Goal: Task Accomplishment & Management: Manage account settings

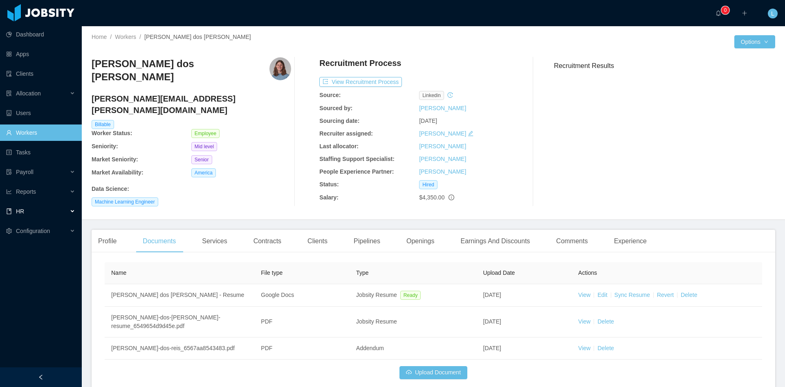
scroll to position [30, 0]
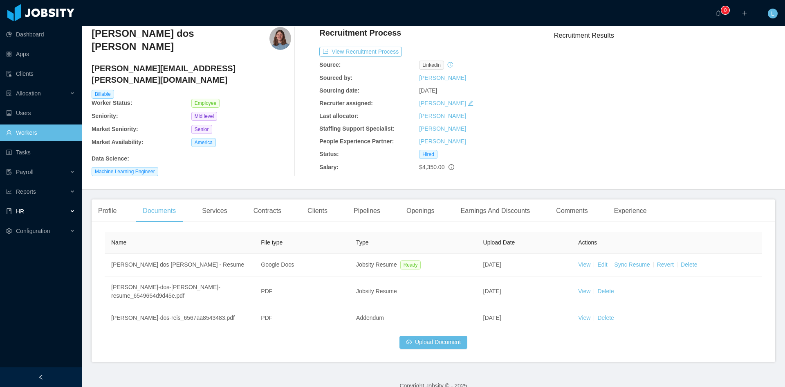
click at [29, 211] on div "HR" at bounding box center [41, 211] width 82 height 16
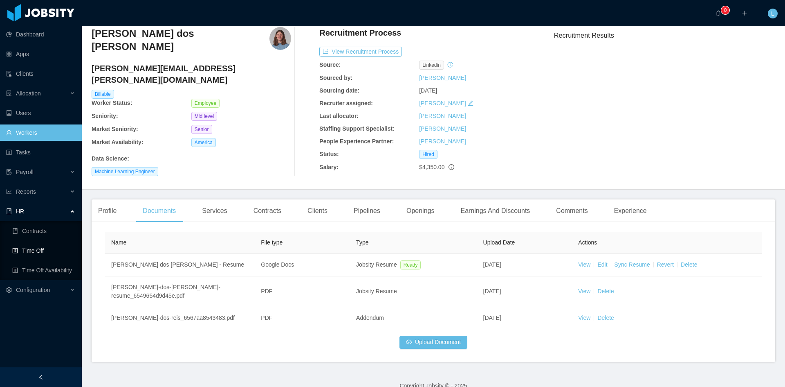
click at [31, 250] on link "Time Off" at bounding box center [43, 250] width 63 height 16
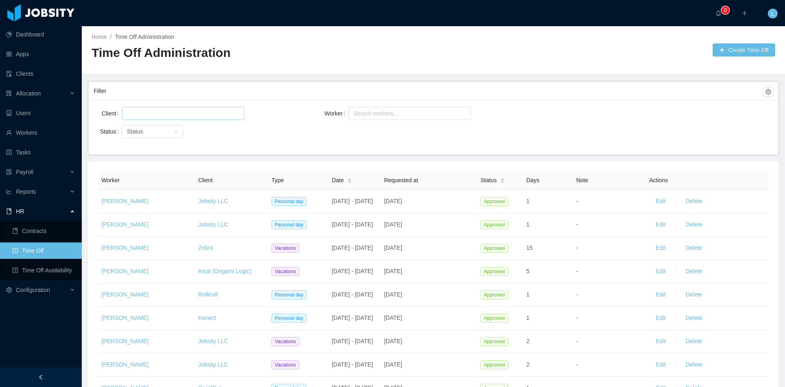
click at [137, 113] on div at bounding box center [181, 113] width 115 height 12
click at [317, 123] on div "Status Status" at bounding box center [207, 131] width 227 height 16
click at [351, 107] on div "Search workers..." at bounding box center [407, 113] width 112 height 12
type input "*******"
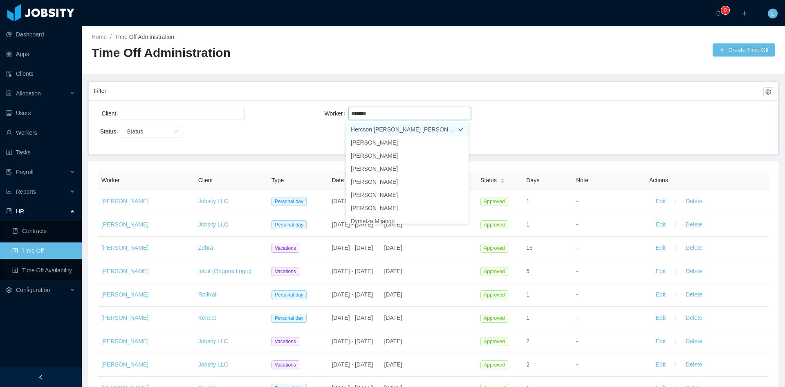
click at [392, 128] on li "Hercson Eduardo Santander Romero" at bounding box center [407, 129] width 123 height 13
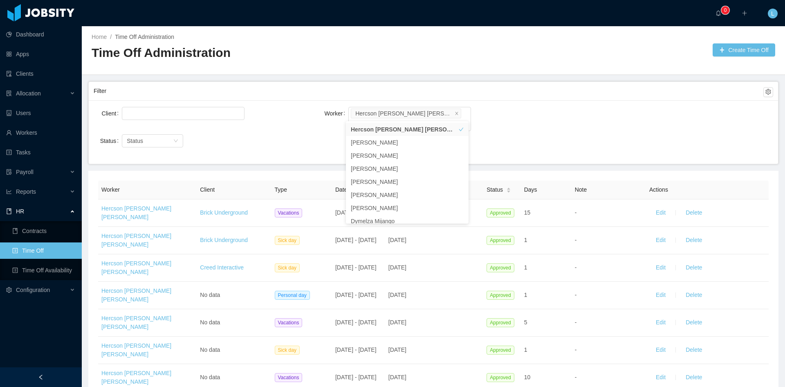
click at [265, 133] on div "Status Status" at bounding box center [207, 141] width 227 height 16
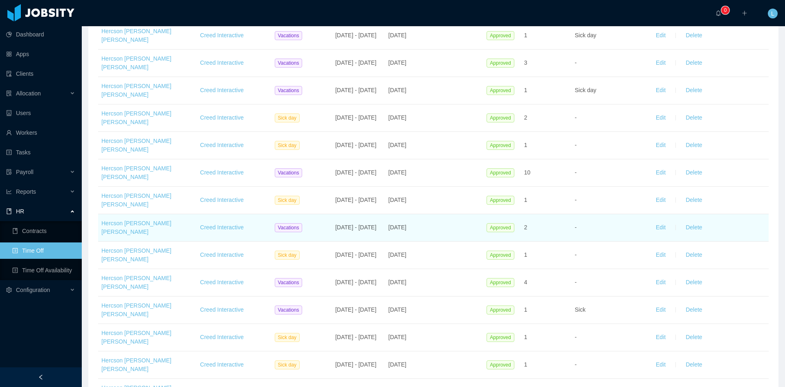
scroll to position [475, 0]
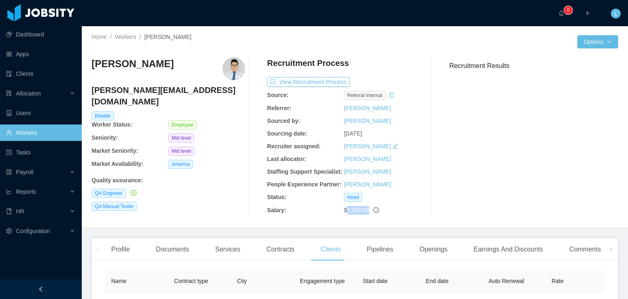
scroll to position [0, 201]
click at [121, 40] on link "Workers" at bounding box center [125, 37] width 21 height 7
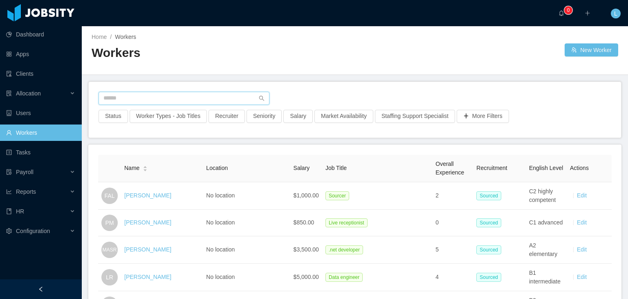
click at [223, 99] on input "text" at bounding box center [184, 98] width 171 height 13
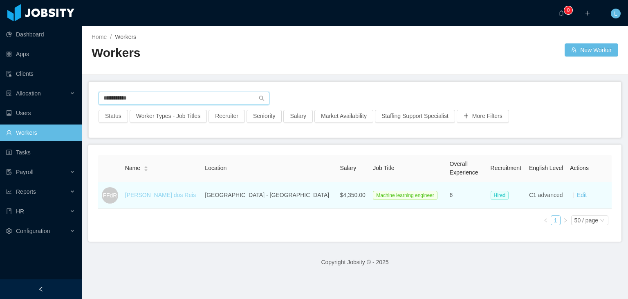
type input "**********"
click at [164, 197] on link "[PERSON_NAME] dos Reis" at bounding box center [160, 194] width 71 height 7
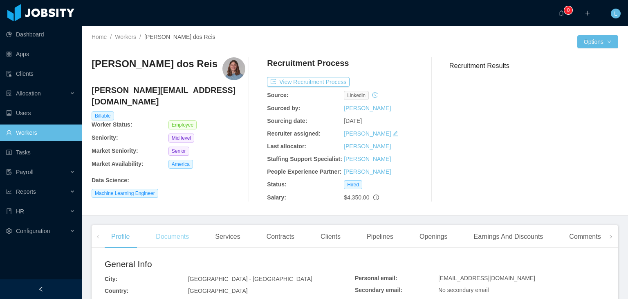
click at [180, 233] on div "Documents" at bounding box center [172, 236] width 46 height 23
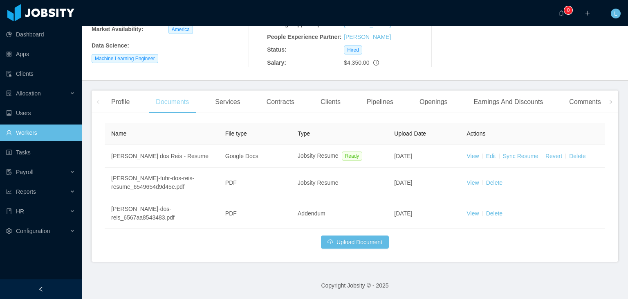
scroll to position [135, 0]
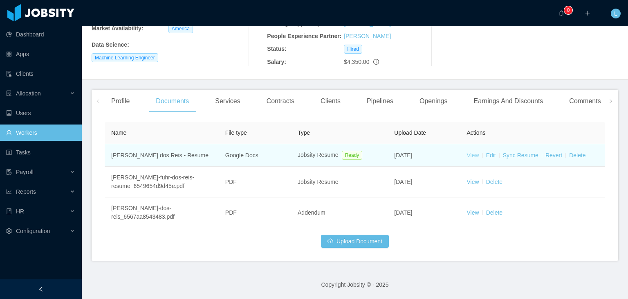
click at [471, 153] on link "View" at bounding box center [473, 155] width 12 height 7
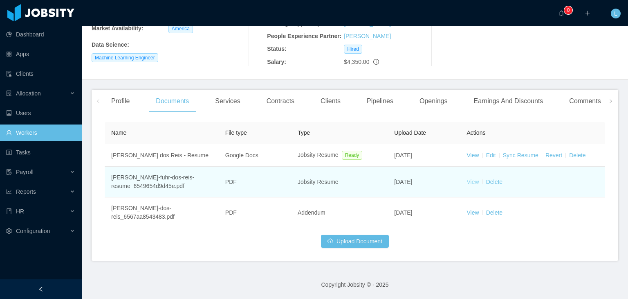
click at [468, 182] on link "View" at bounding box center [473, 181] width 12 height 7
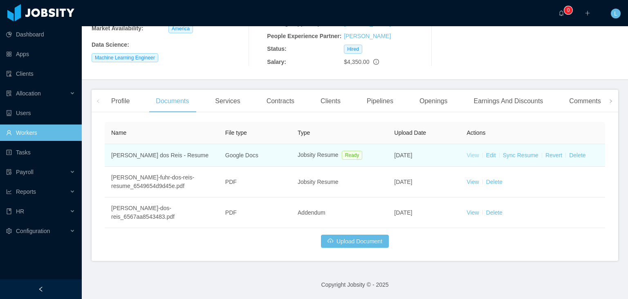
click at [467, 157] on link "View" at bounding box center [473, 155] width 12 height 7
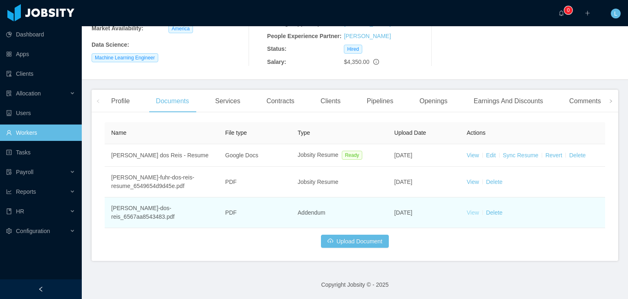
click at [467, 211] on link "View" at bounding box center [473, 212] width 12 height 7
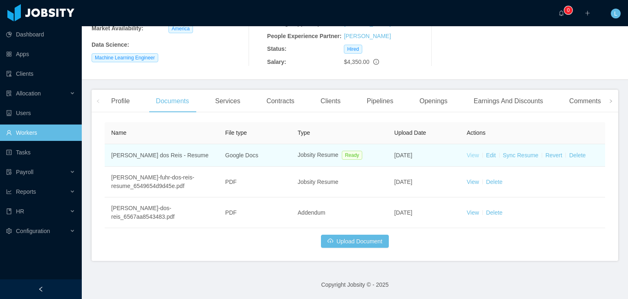
click at [467, 158] on link "View" at bounding box center [473, 155] width 12 height 7
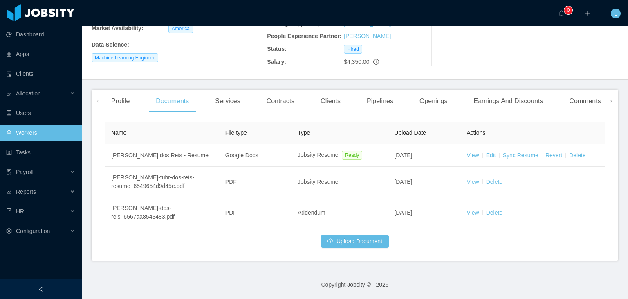
scroll to position [0, 0]
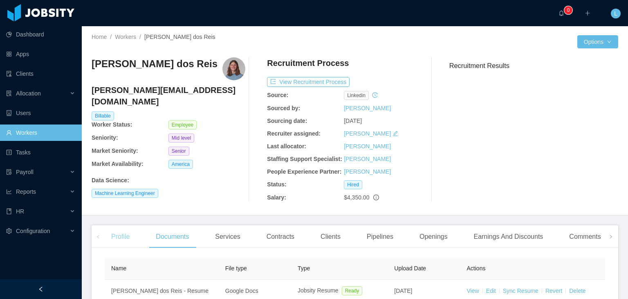
click at [120, 241] on div "Profile" at bounding box center [120, 236] width 31 height 23
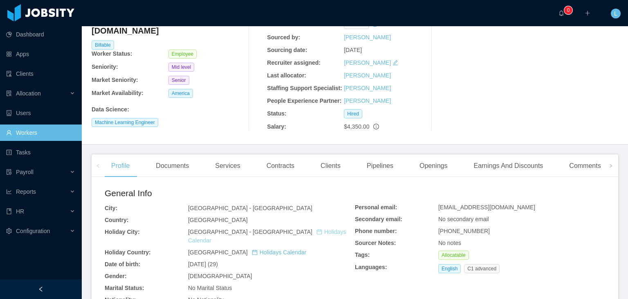
scroll to position [82, 0]
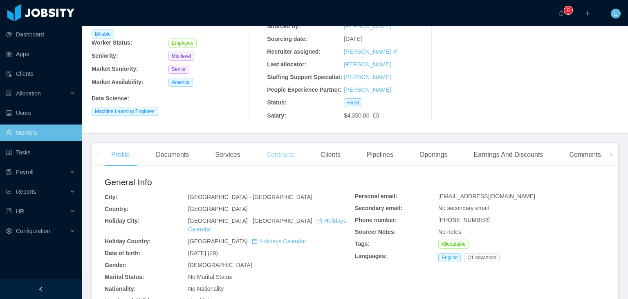
click at [280, 157] on div "Contracts" at bounding box center [280, 154] width 41 height 23
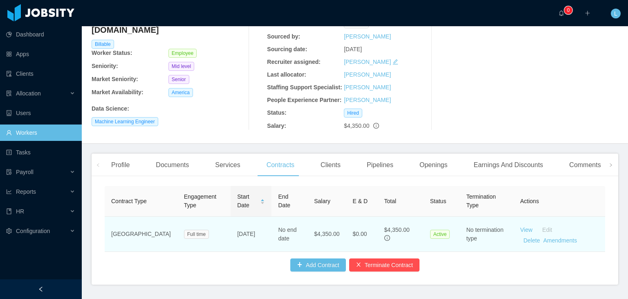
scroll to position [82, 0]
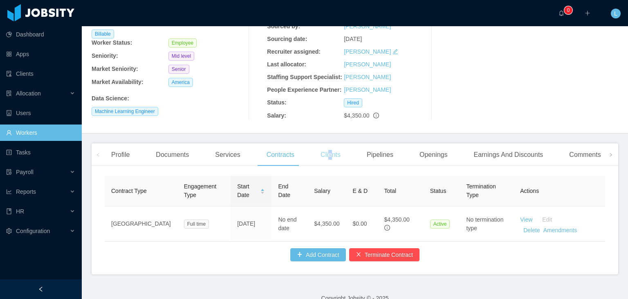
click at [329, 153] on div "Clients" at bounding box center [330, 154] width 33 height 23
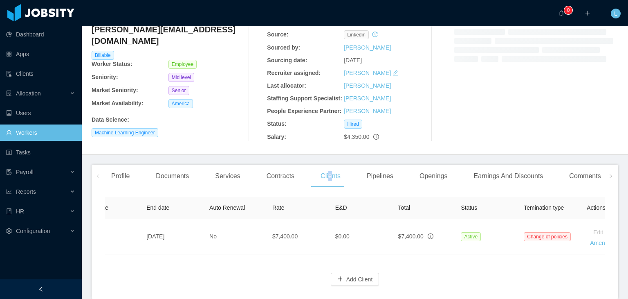
scroll to position [0, 324]
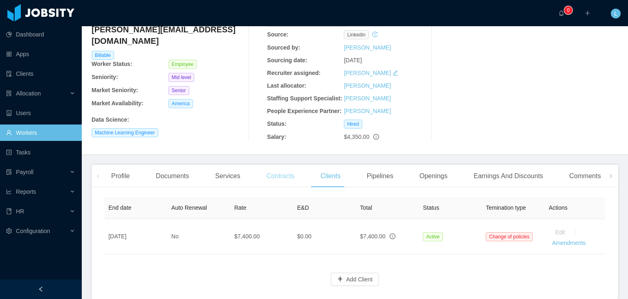
click at [286, 174] on div "Contracts" at bounding box center [280, 175] width 41 height 23
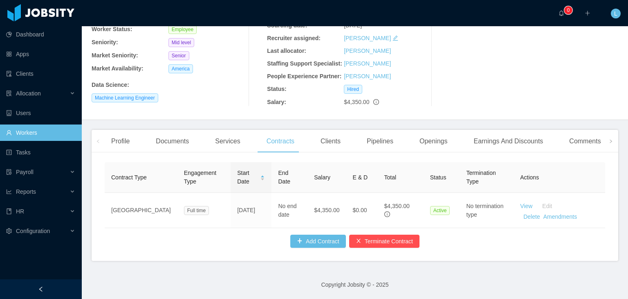
scroll to position [101, 0]
click at [386, 238] on button "Terminate Contract" at bounding box center [384, 240] width 70 height 13
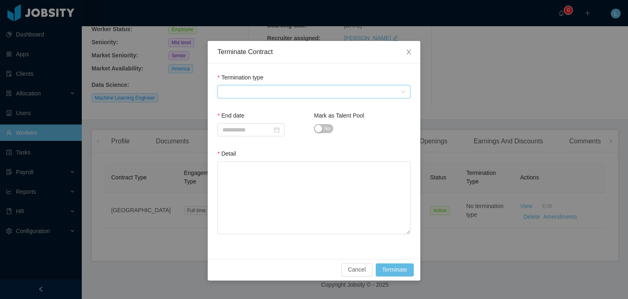
click at [263, 92] on span at bounding box center [312, 91] width 178 height 12
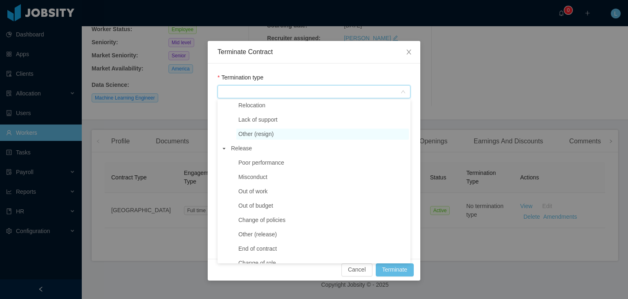
scroll to position [123, 0]
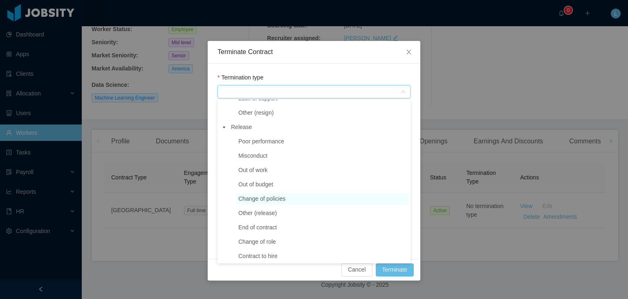
click at [286, 202] on span "Change of policies" at bounding box center [322, 198] width 173 height 11
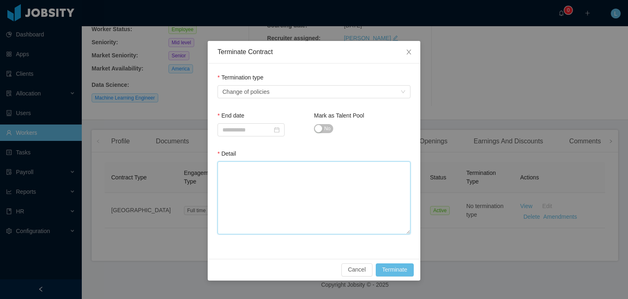
click at [281, 195] on textarea "Detail" at bounding box center [314, 197] width 193 height 73
click at [273, 132] on input at bounding box center [251, 129] width 67 height 13
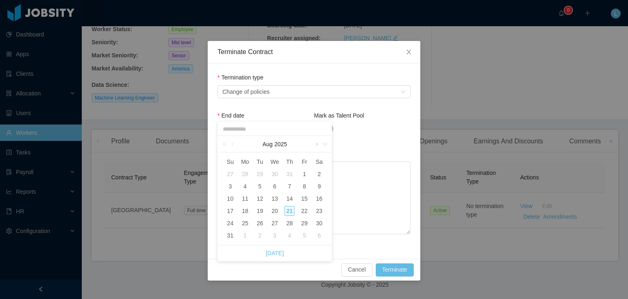
click at [315, 142] on link at bounding box center [316, 144] width 7 height 16
click at [244, 199] on div "15" at bounding box center [245, 198] width 10 height 10
type input "**********"
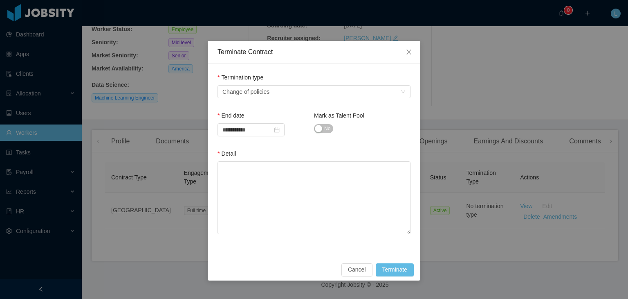
click at [325, 132] on span "No" at bounding box center [327, 128] width 6 height 8
click at [320, 166] on textarea "Detail" at bounding box center [314, 197] width 193 height 73
click at [348, 206] on textarea "Detail" at bounding box center [314, 197] width 193 height 73
paste textarea "**********"
type textarea "**********"
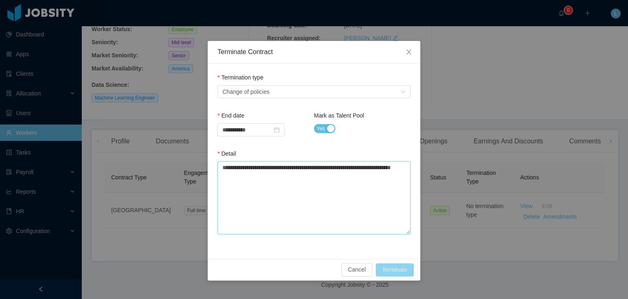
type textarea "**********"
click at [394, 270] on button "Terminate" at bounding box center [395, 269] width 38 height 13
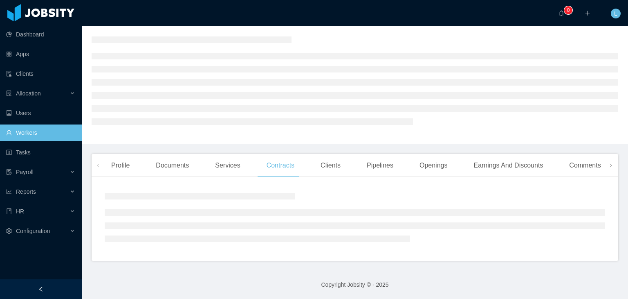
scroll to position [0, 0]
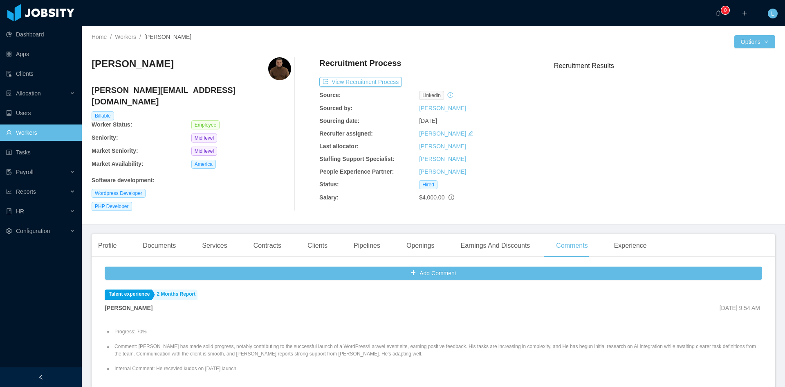
scroll to position [164, 0]
